Goal: Information Seeking & Learning: Find specific page/section

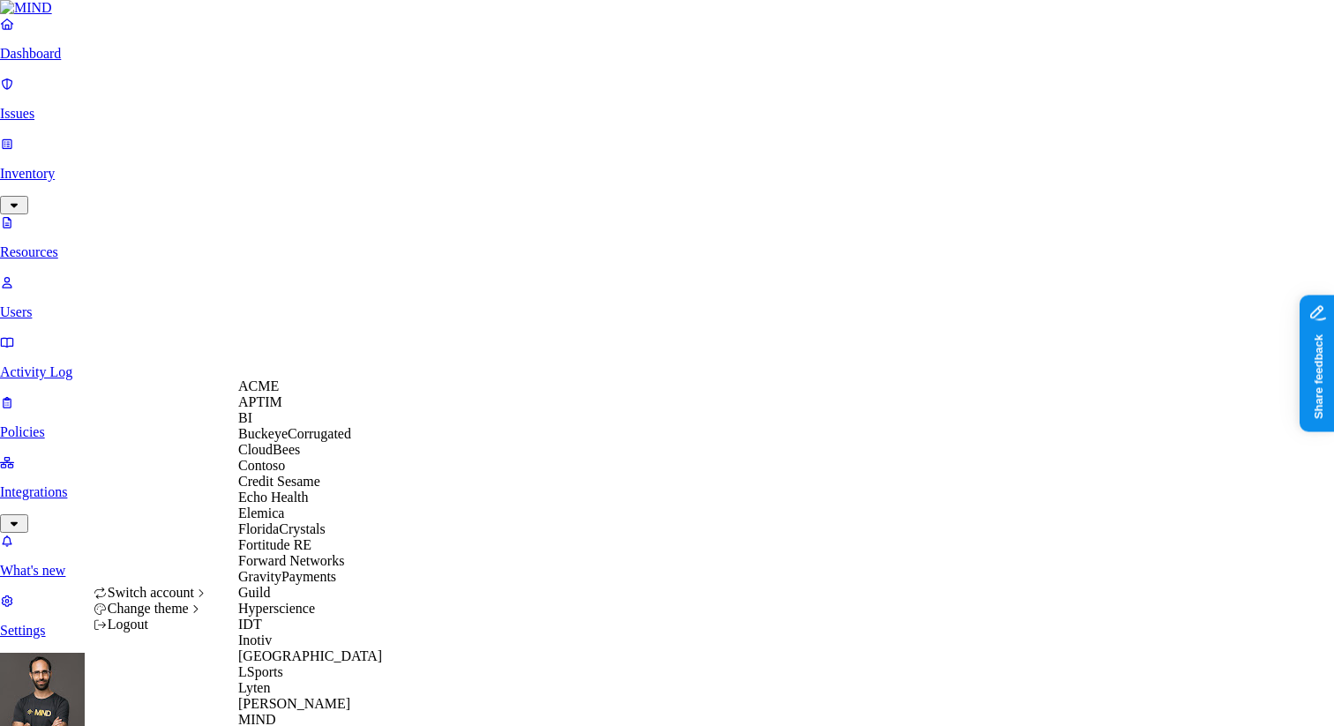
click at [311, 394] on div "ACME" at bounding box center [323, 386] width 171 height 16
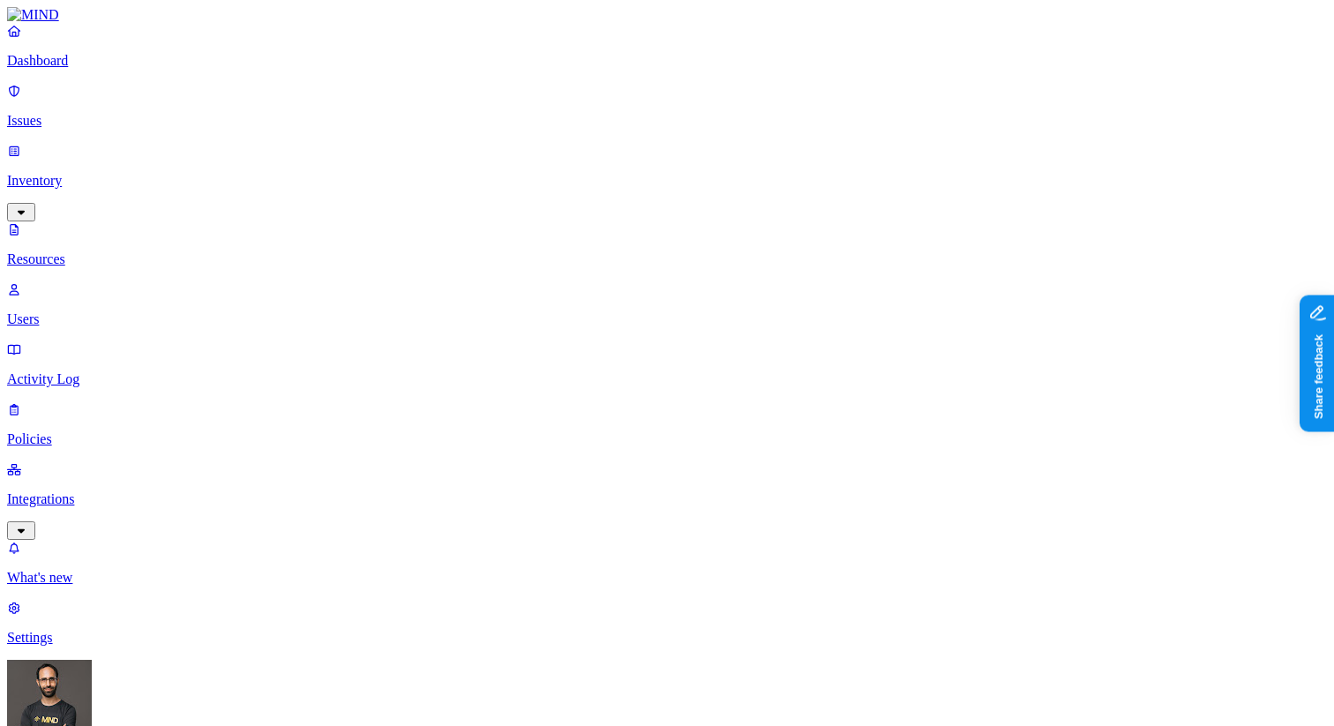
type input "EFR"
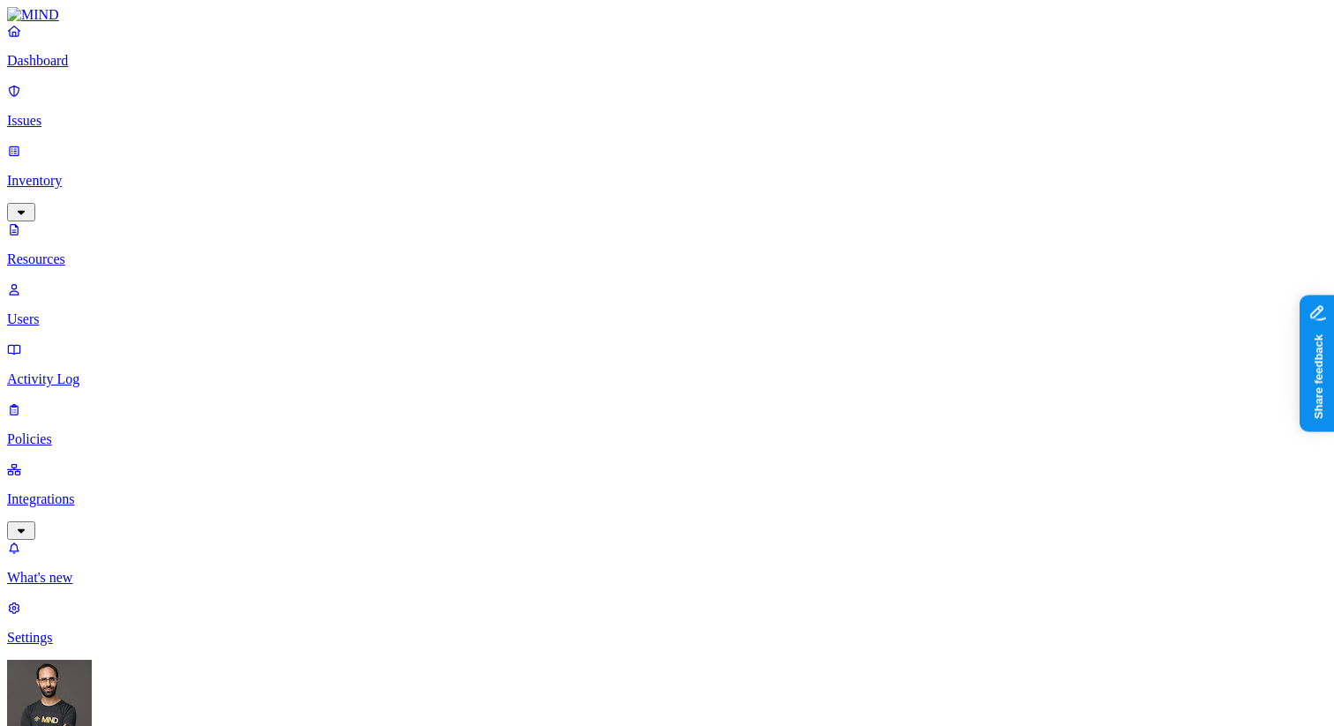
click at [39, 341] on link "Activity Log" at bounding box center [667, 364] width 1320 height 46
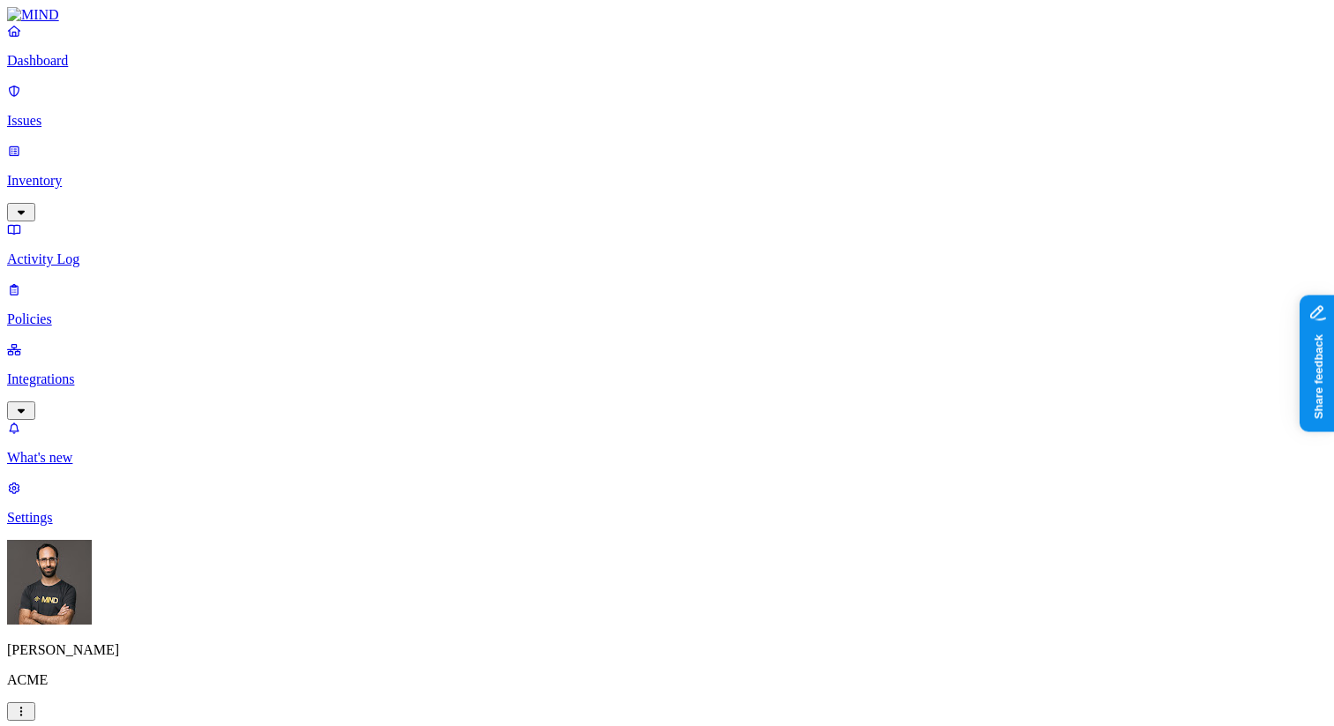
type input "EFR"
type input "File uploaded"
click at [75, 173] on p "Inventory" at bounding box center [667, 181] width 1320 height 16
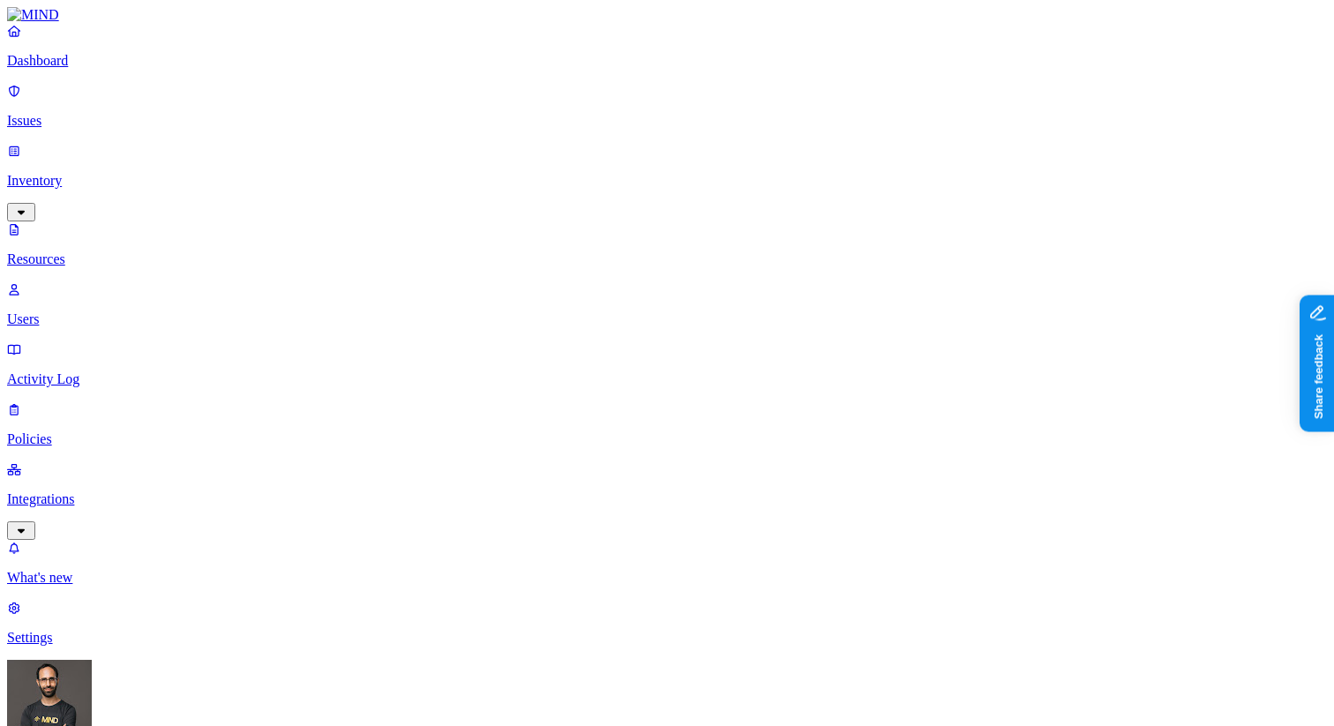
type input "EFR"
